Goal: Task Accomplishment & Management: Manage account settings

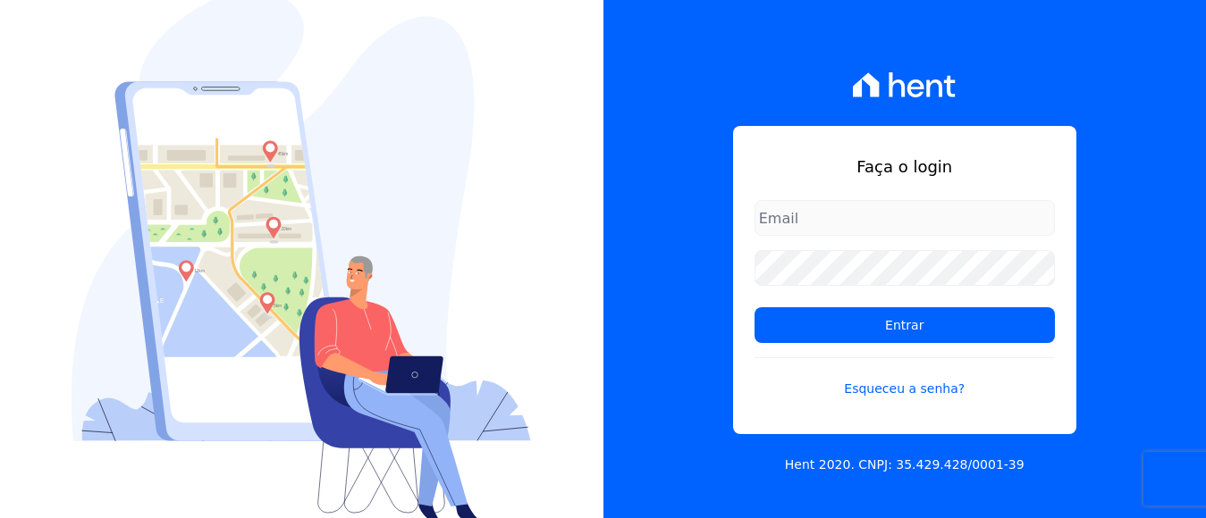
click at [783, 227] on input "email" at bounding box center [904, 218] width 300 height 36
type input "financeiro@panizziconstrucoes.com.br"
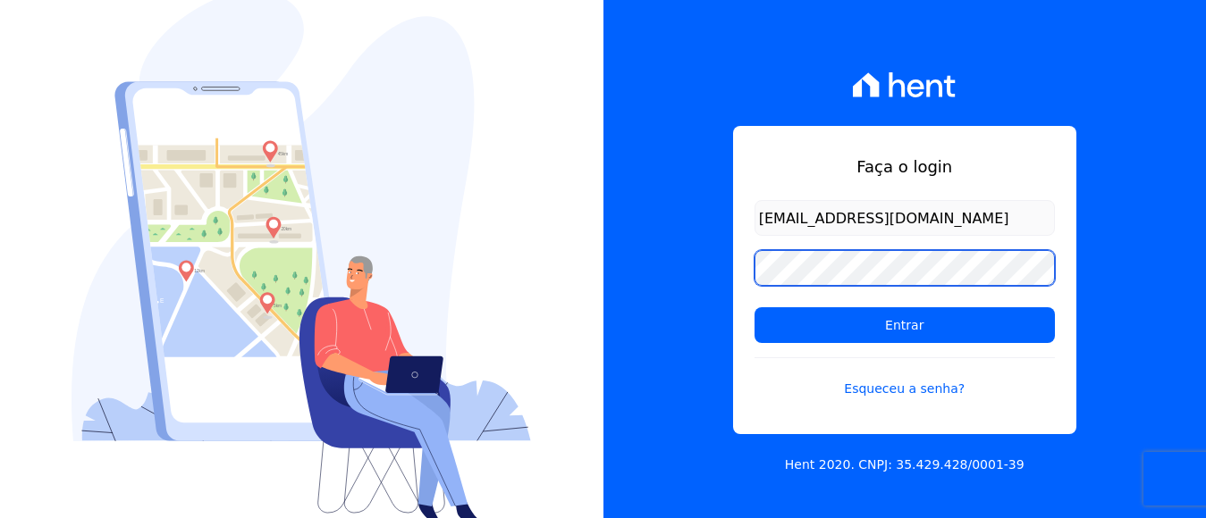
click at [754, 307] on input "Entrar" at bounding box center [904, 325] width 300 height 36
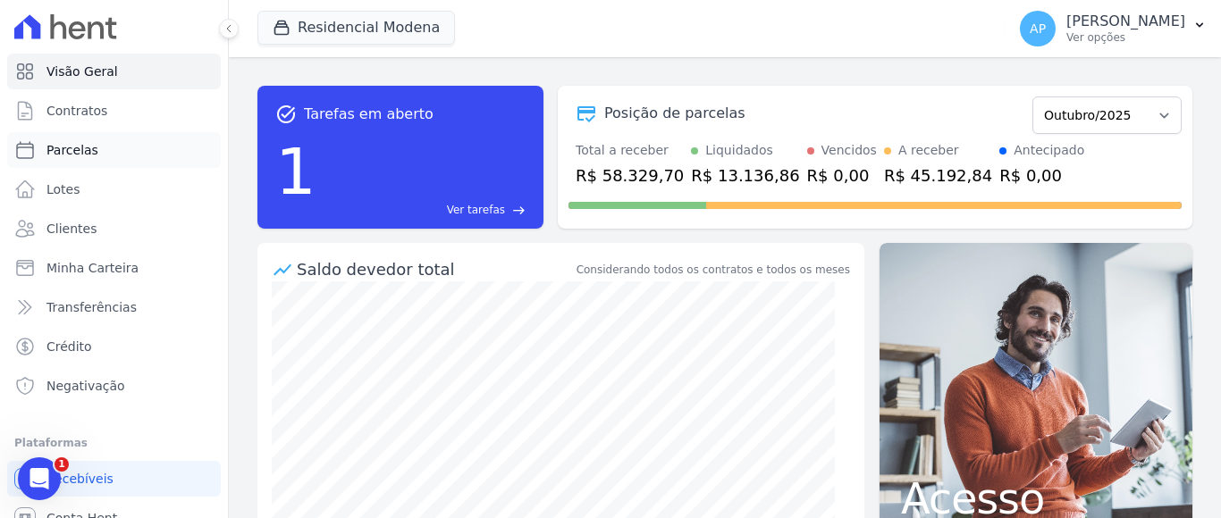
click at [58, 152] on span "Parcelas" at bounding box center [72, 150] width 52 height 18
select select
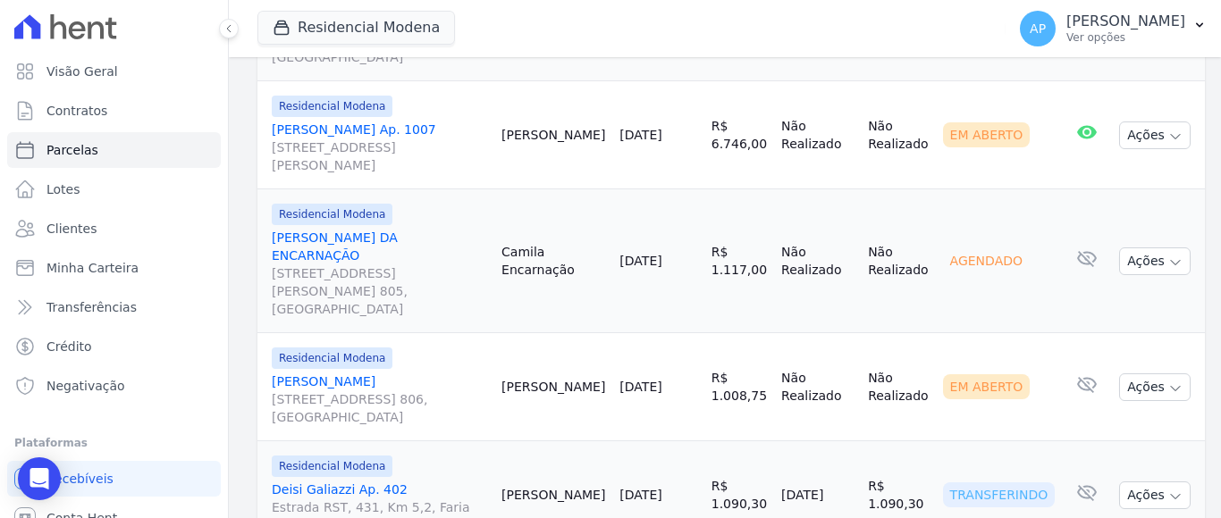
scroll to position [2722, 0]
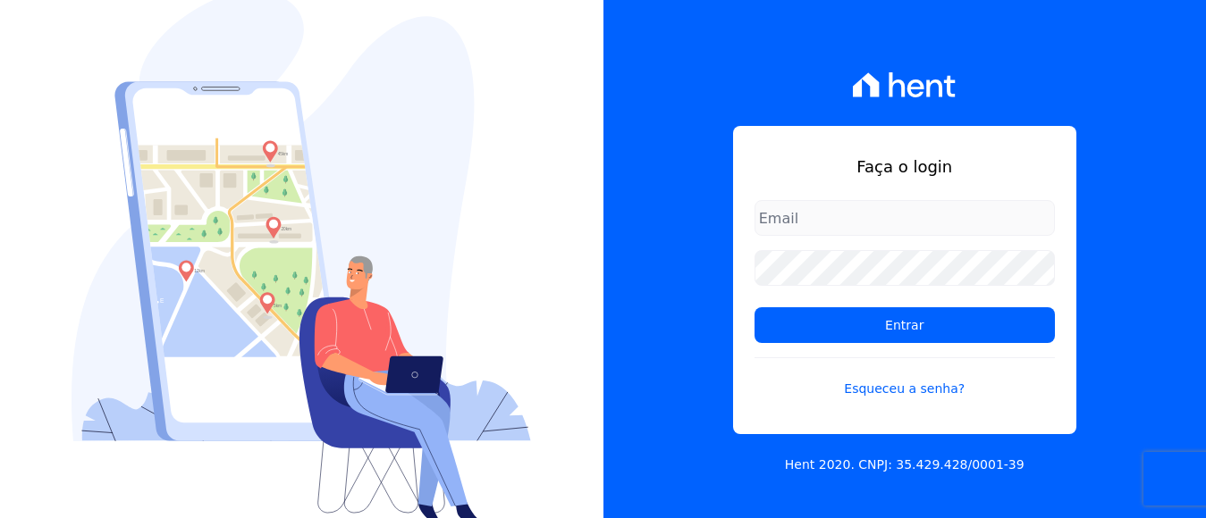
drag, startPoint x: 835, startPoint y: 215, endPoint x: 840, endPoint y: 236, distance: 22.1
click at [835, 218] on input "email" at bounding box center [904, 218] width 300 height 36
type input "[EMAIL_ADDRESS][DOMAIN_NAME]"
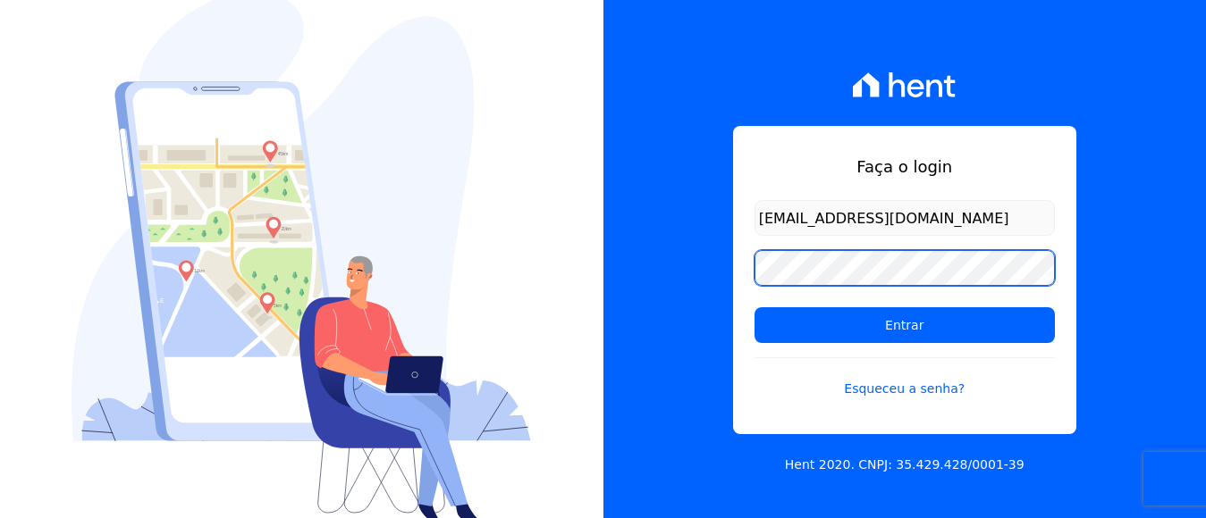
click at [754, 307] on input "Entrar" at bounding box center [904, 325] width 300 height 36
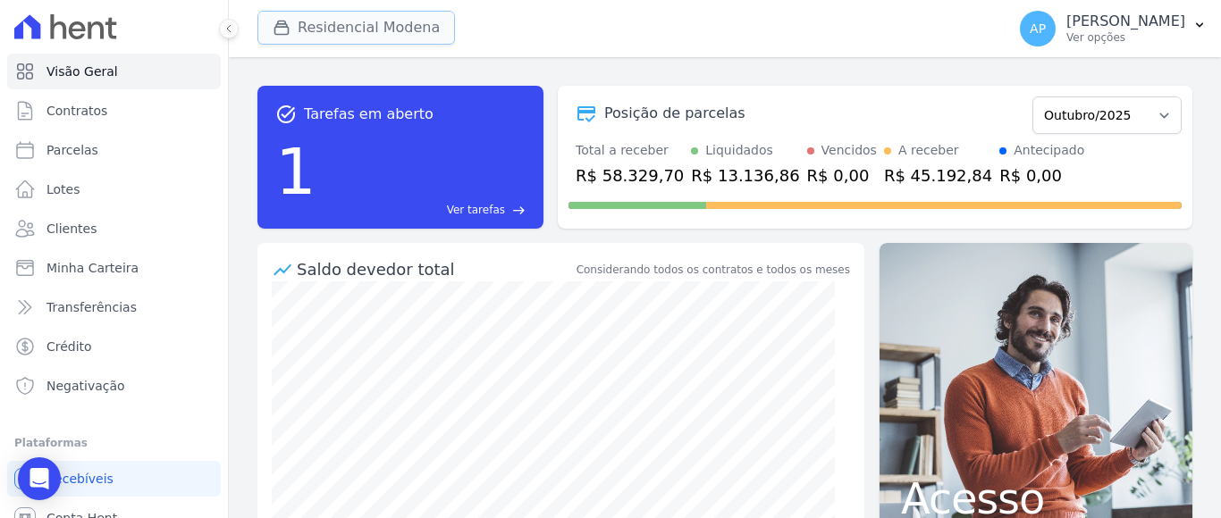
click at [310, 20] on button "Residencial Modena" at bounding box center [356, 28] width 198 height 34
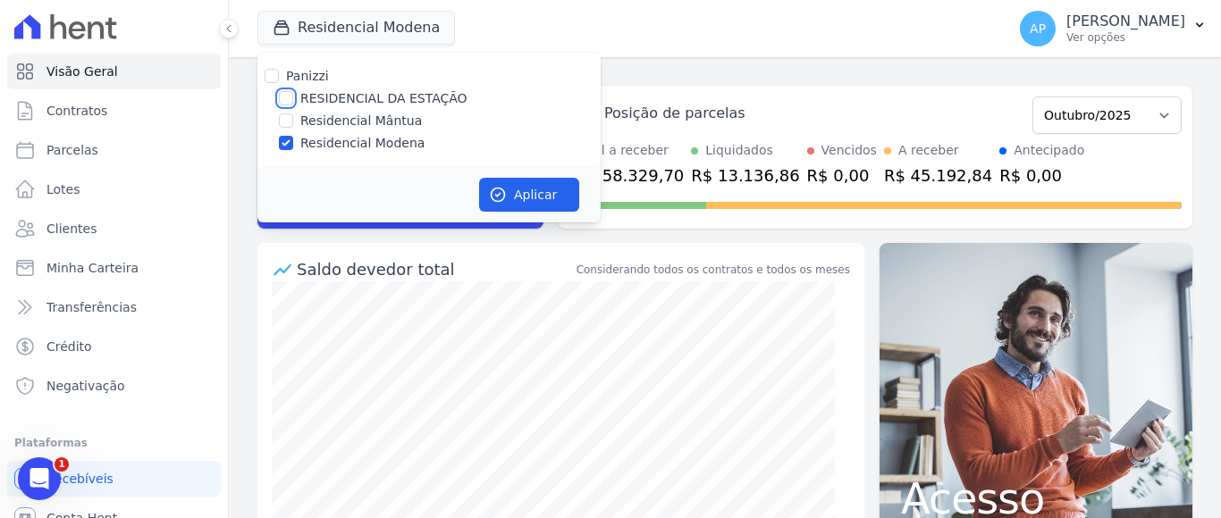
click at [282, 96] on input "RESIDENCIAL DA ESTAÇÃO" at bounding box center [286, 98] width 14 height 14
checkbox input "true"
click at [548, 198] on button "Aplicar" at bounding box center [529, 195] width 100 height 34
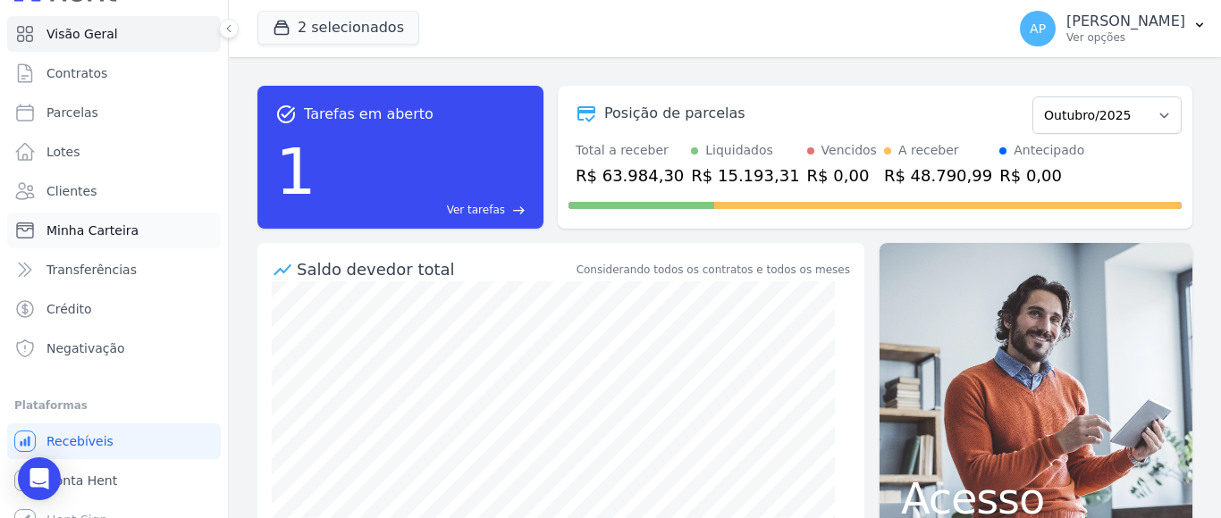
scroll to position [57, 0]
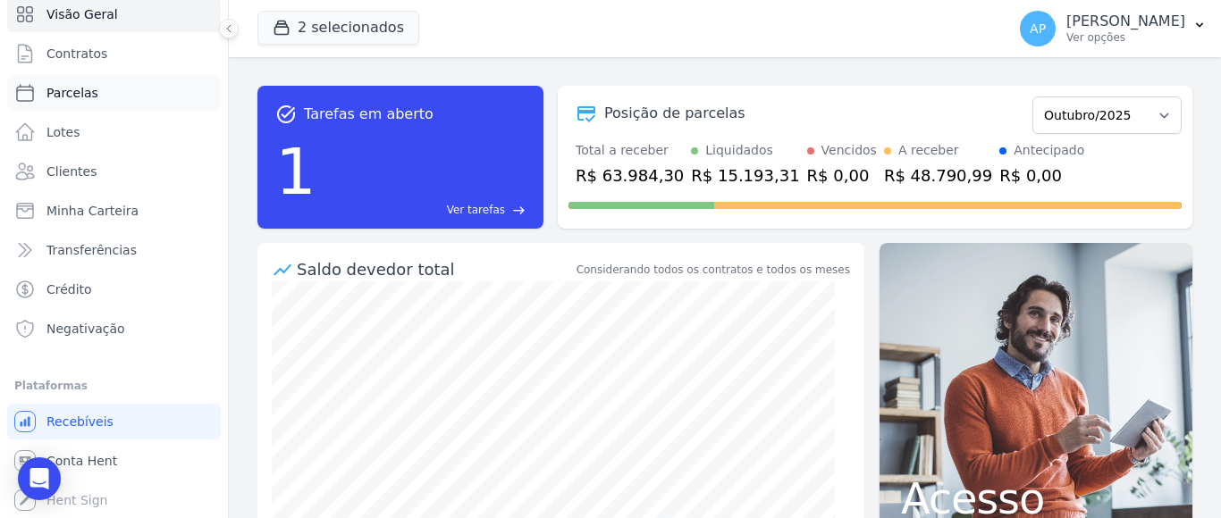
click at [89, 96] on span "Parcelas" at bounding box center [72, 93] width 52 height 18
select select
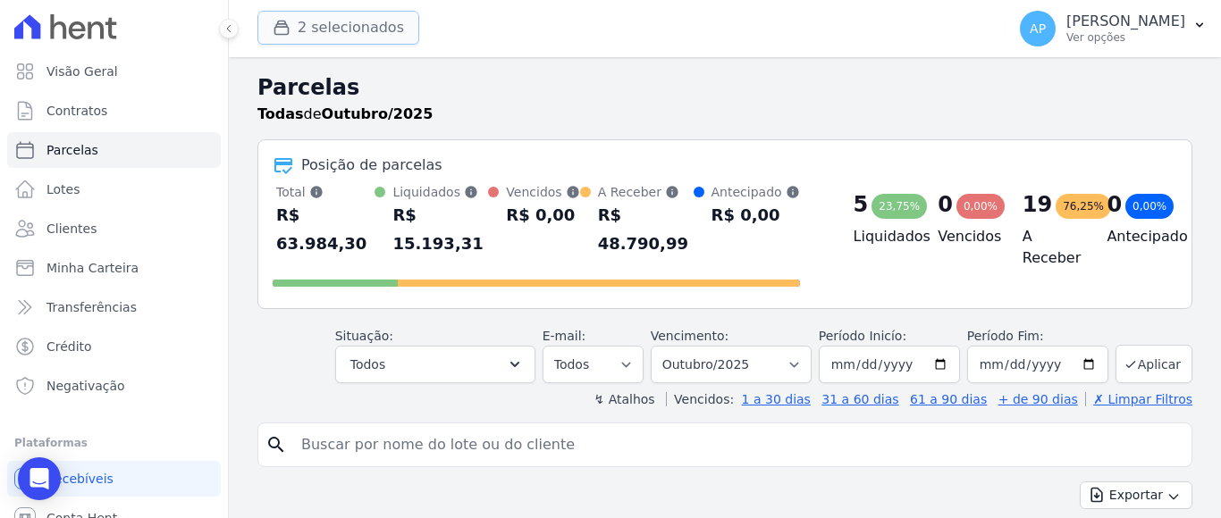
click at [280, 26] on icon "button" at bounding box center [282, 28] width 18 height 18
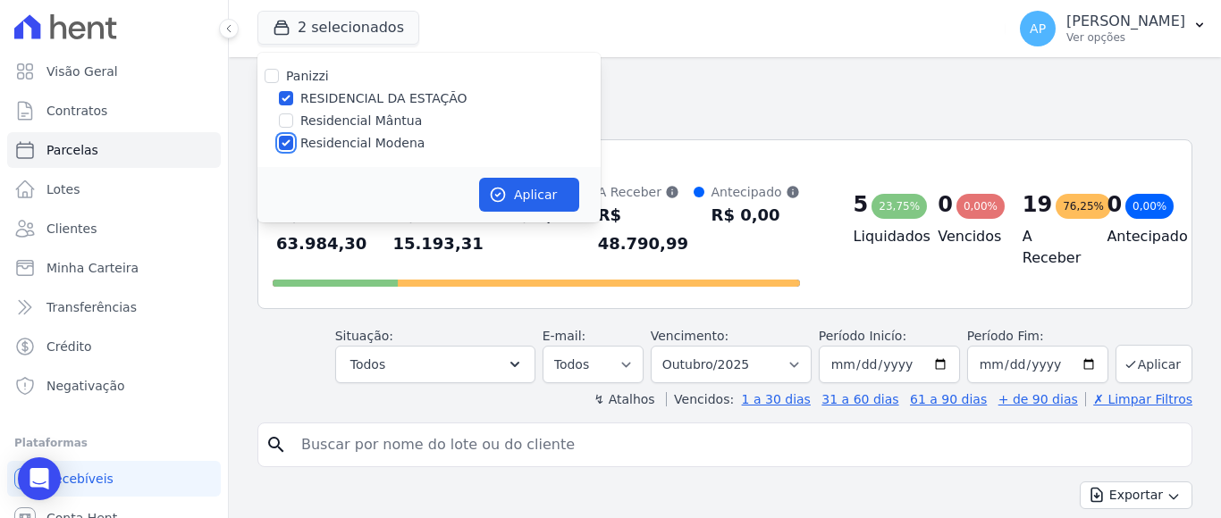
click at [290, 144] on input "Residencial Modena" at bounding box center [286, 143] width 14 height 14
checkbox input "false"
click at [522, 192] on button "Aplicar" at bounding box center [529, 195] width 100 height 34
select select
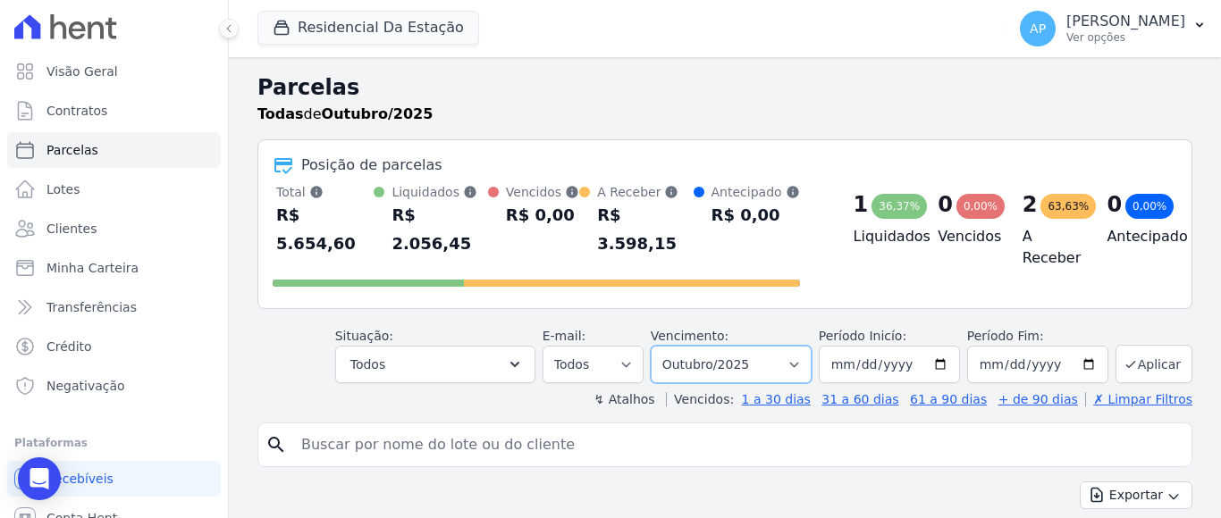
click at [773, 346] on select "Filtrar por período ──────── Todos os meses Agosto/2025 Setembro/2025 Outubro/2…" at bounding box center [731, 365] width 161 height 38
select select "09/2025"
click at [661, 346] on select "Filtrar por período ──────── Todos os meses Agosto/2025 Setembro/2025 Outubro/2…" at bounding box center [731, 365] width 161 height 38
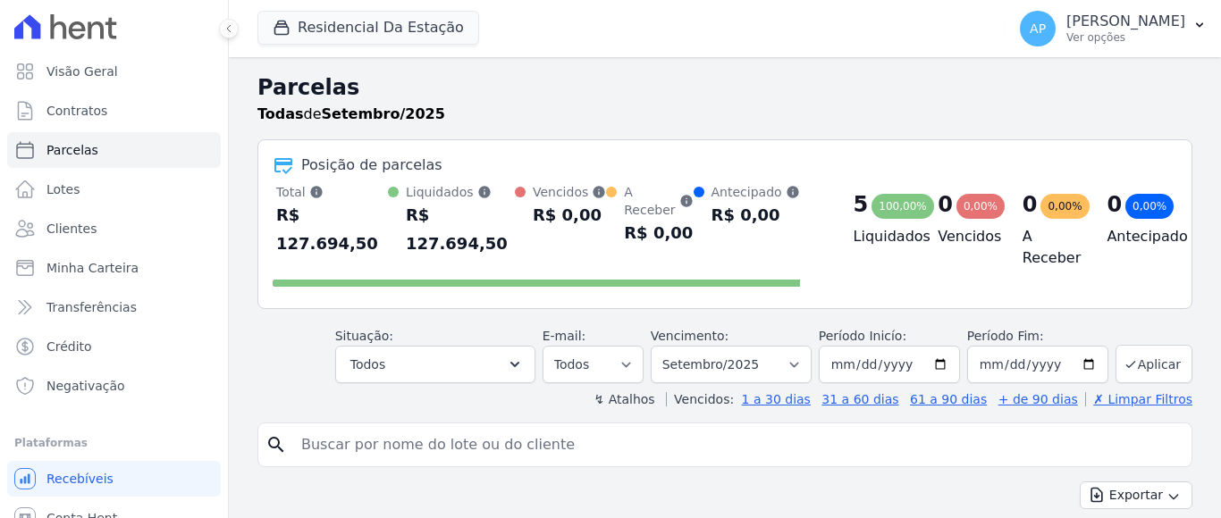
select select
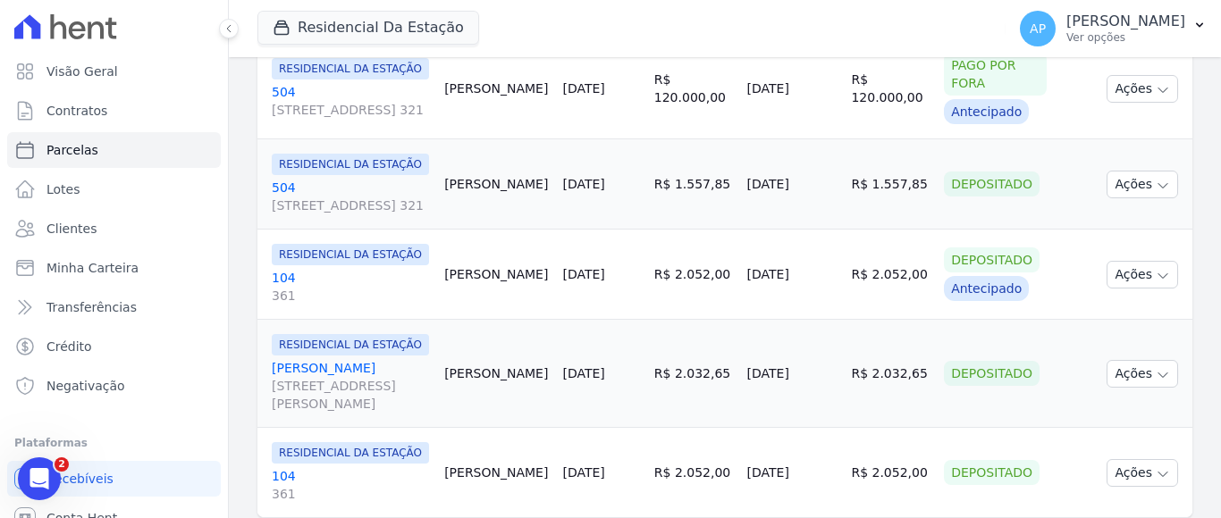
scroll to position [569, 0]
